Goal: Communication & Community: Ask a question

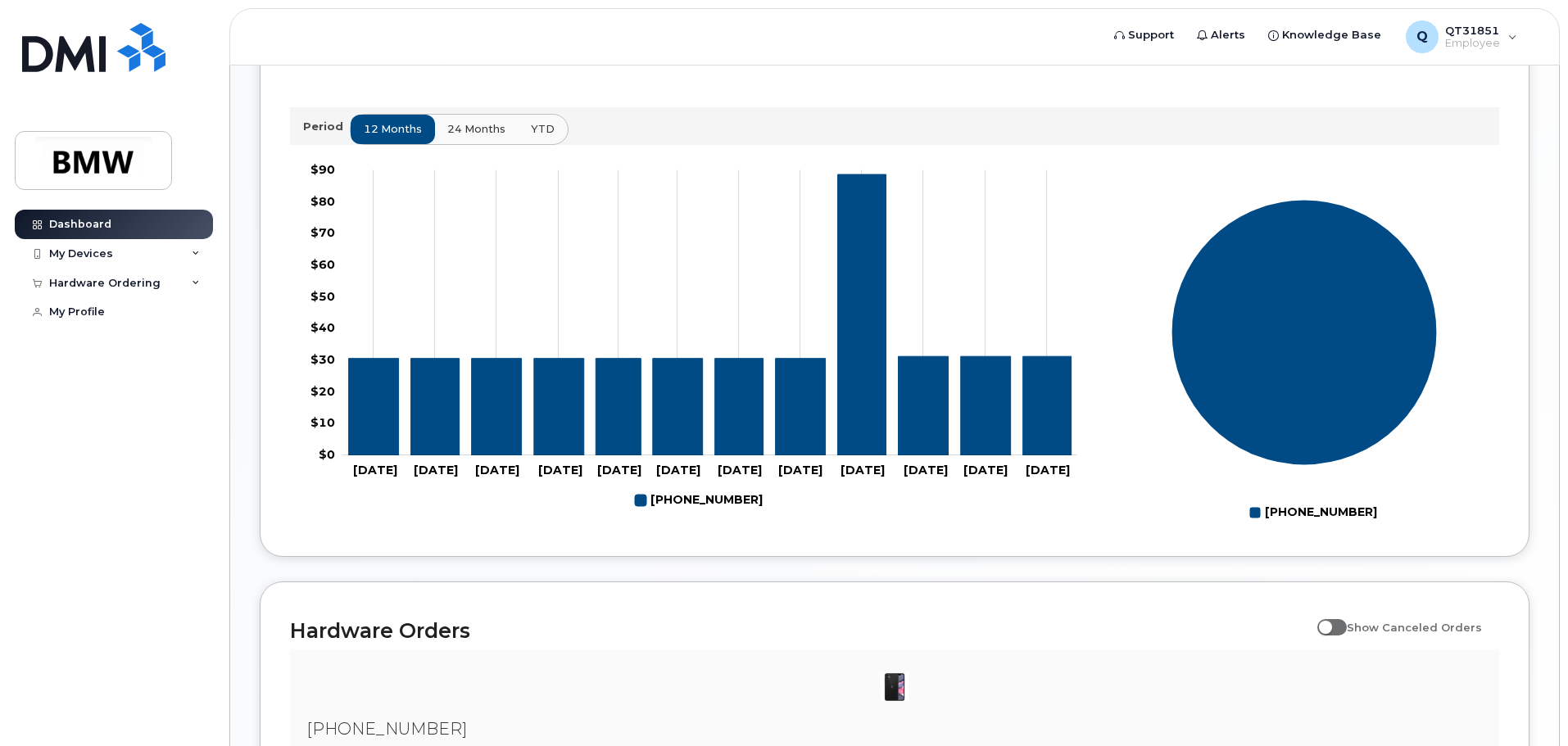
scroll to position [548, 0]
click at [104, 257] on div "My Devices" at bounding box center [81, 254] width 64 height 14
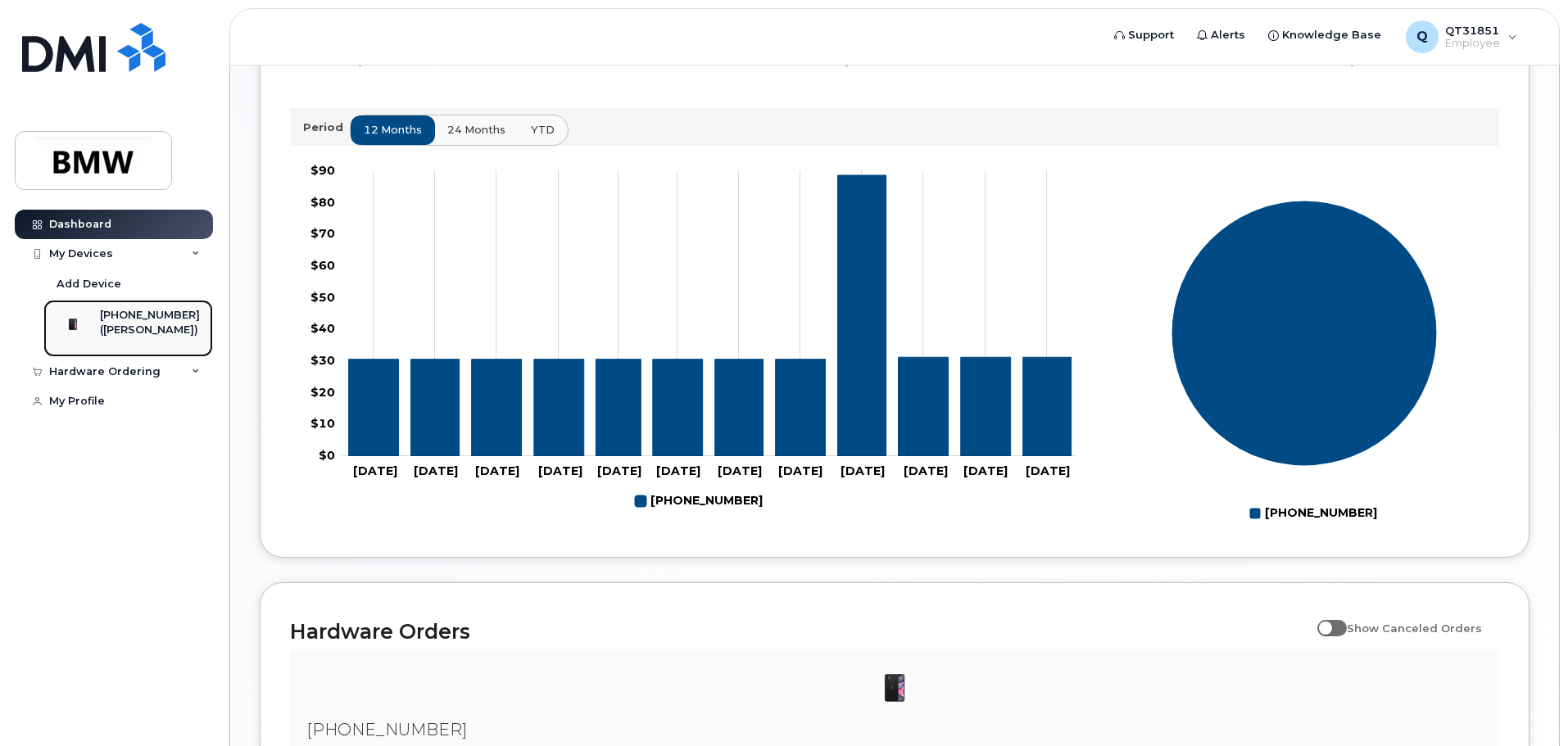
click at [145, 330] on div "([PERSON_NAME])" at bounding box center [149, 329] width 100 height 15
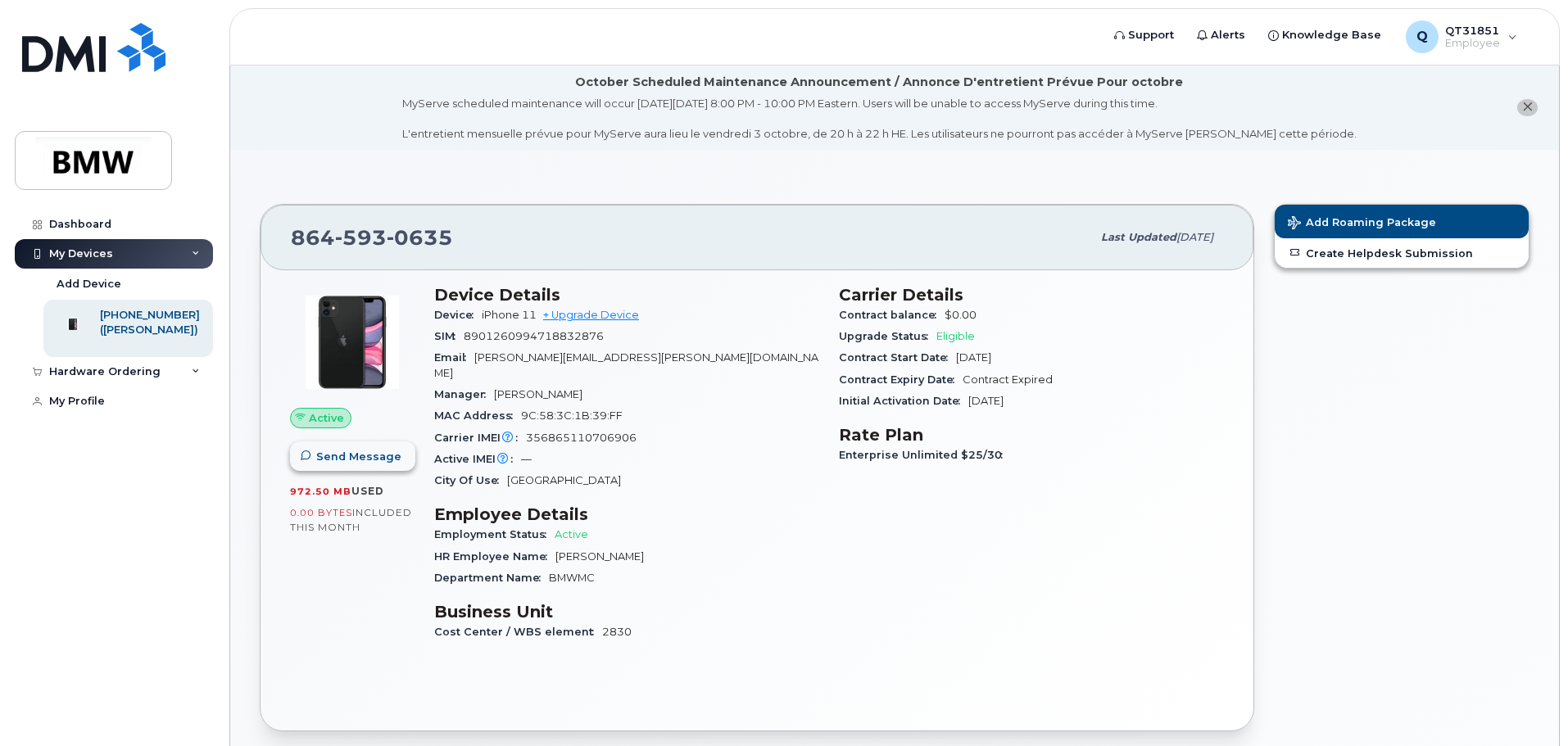
click at [358, 463] on span "Send Message" at bounding box center [359, 456] width 85 height 16
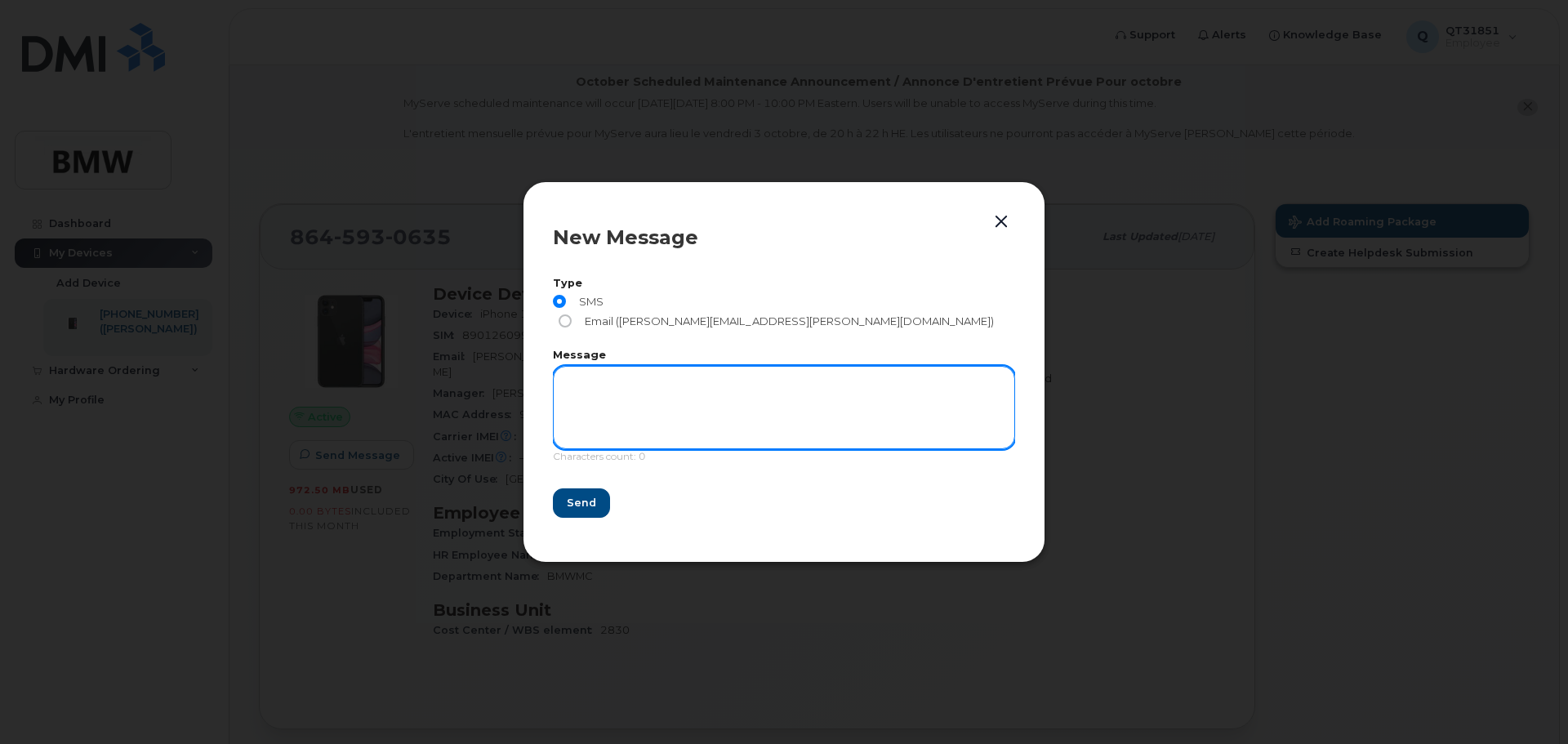
click at [632, 396] on textarea at bounding box center [784, 408] width 462 height 83
type textarea "h"
type textarea "Test"
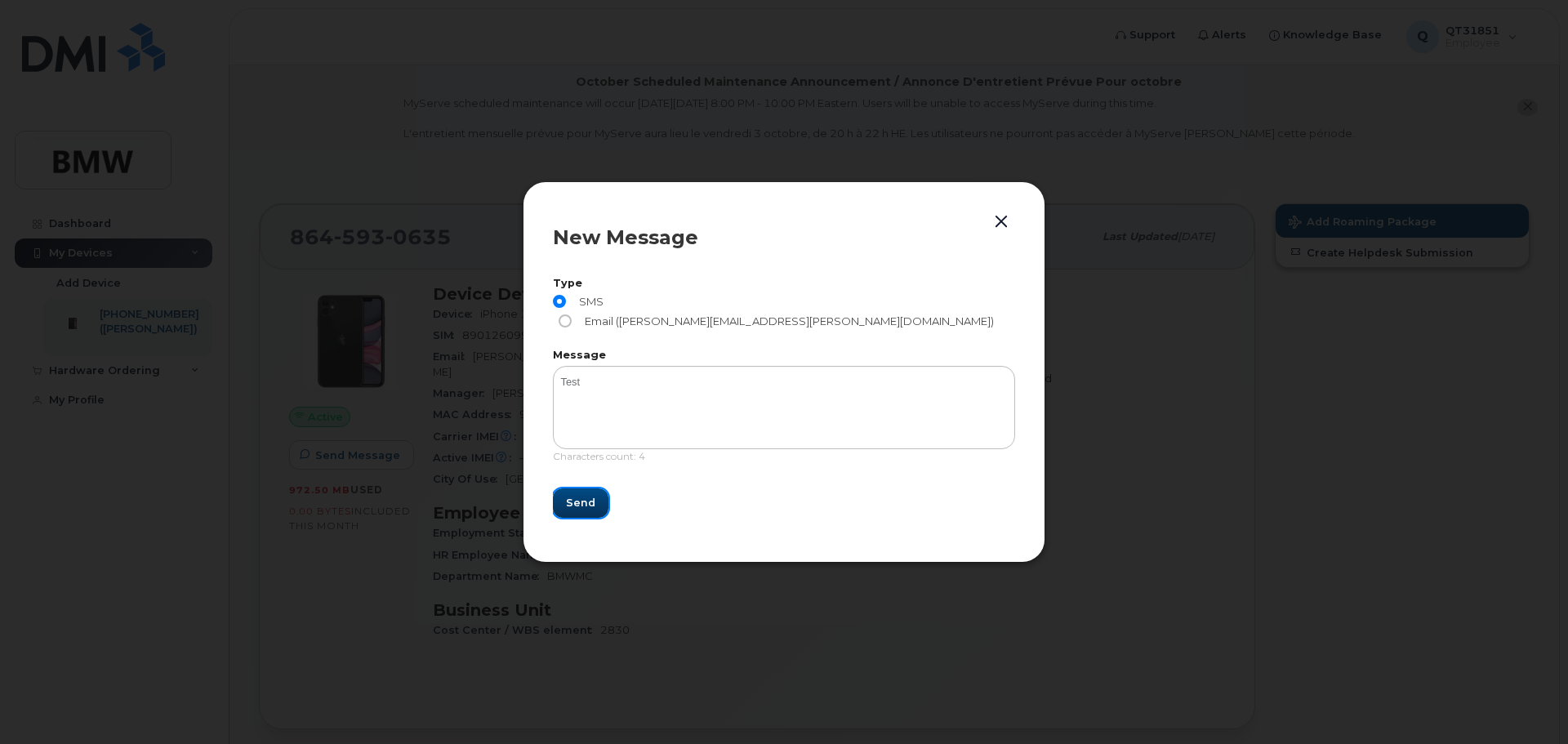
click at [581, 495] on span "Send" at bounding box center [581, 502] width 29 height 15
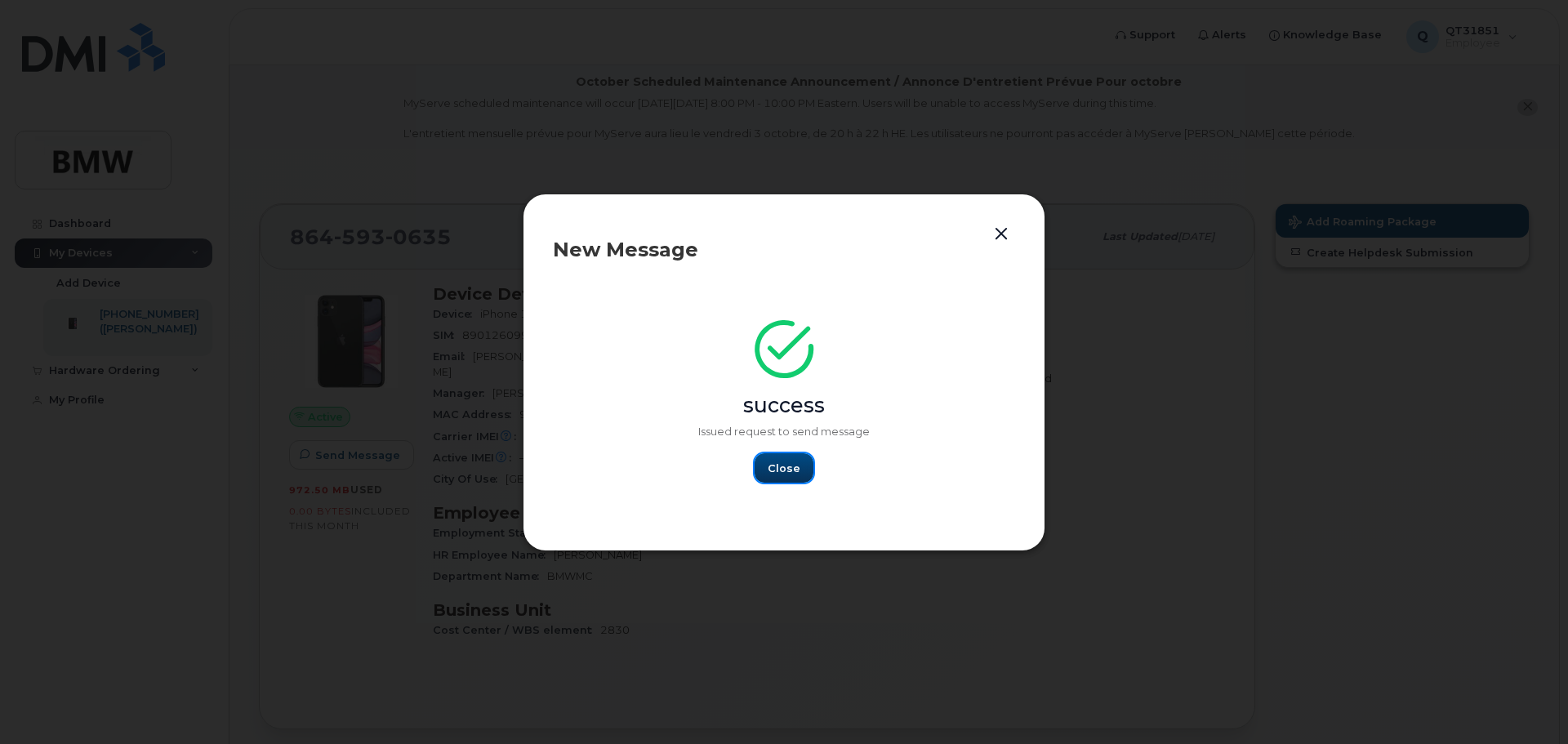
click at [793, 476] on button "Close" at bounding box center [784, 468] width 59 height 29
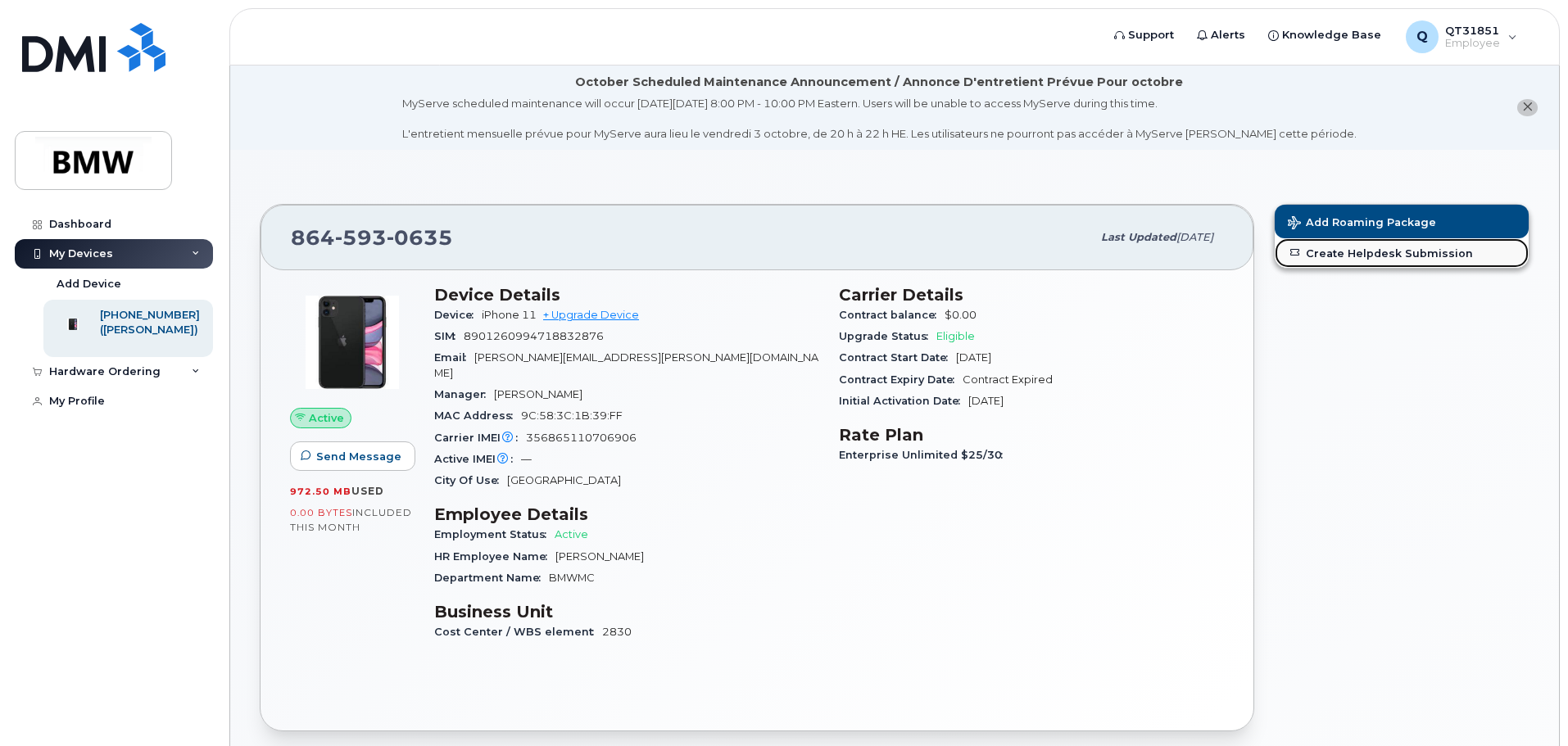
click at [1330, 251] on link "Create Helpdesk Submission" at bounding box center [1401, 253] width 254 height 29
